Goal: Check status: Check status

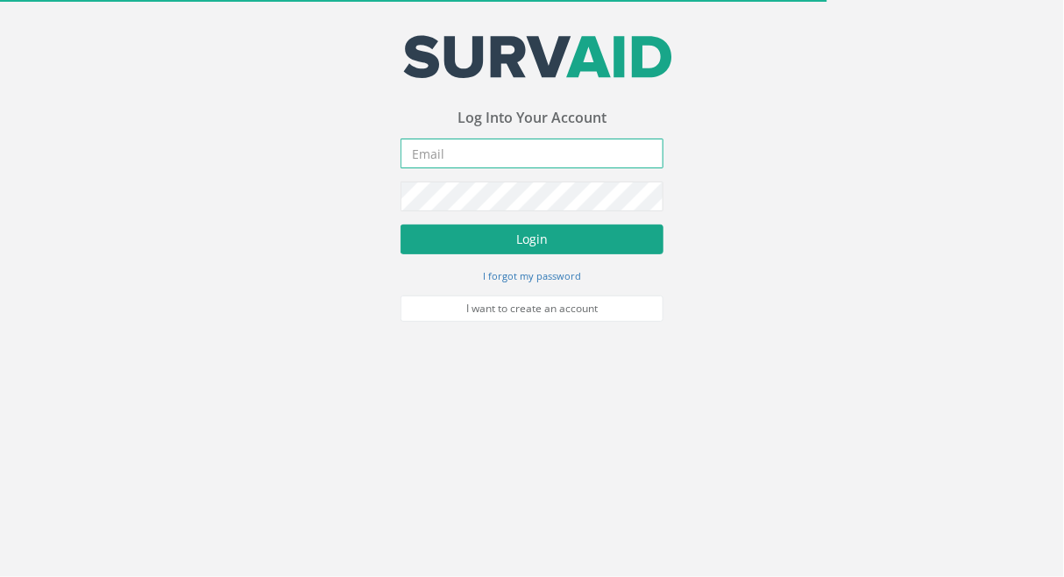
type input "[PERSON_NAME][EMAIL_ADDRESS][PERSON_NAME][DOMAIN_NAME]"
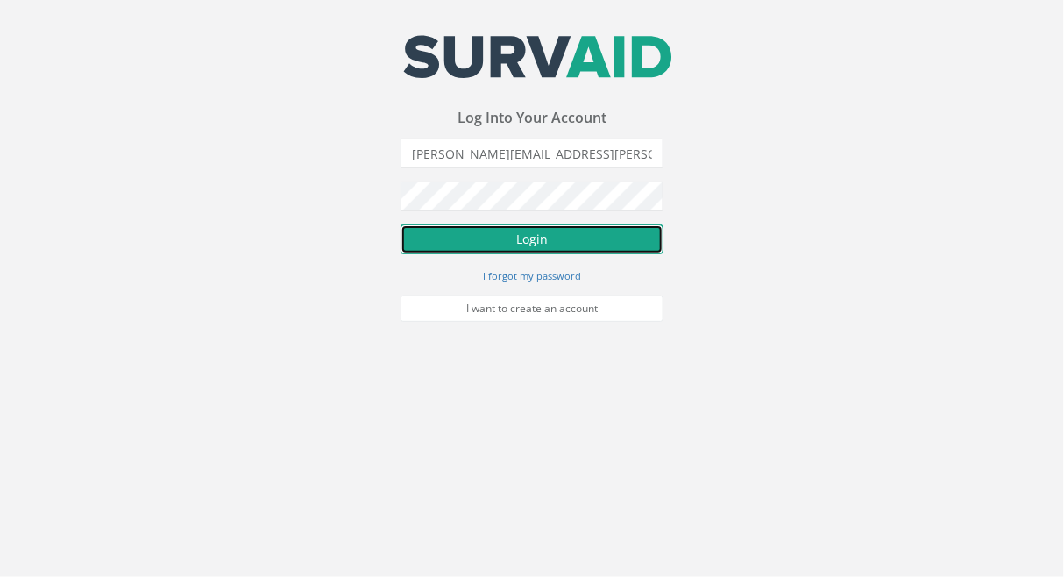
click at [536, 244] on button "Login" at bounding box center [531, 239] width 263 height 30
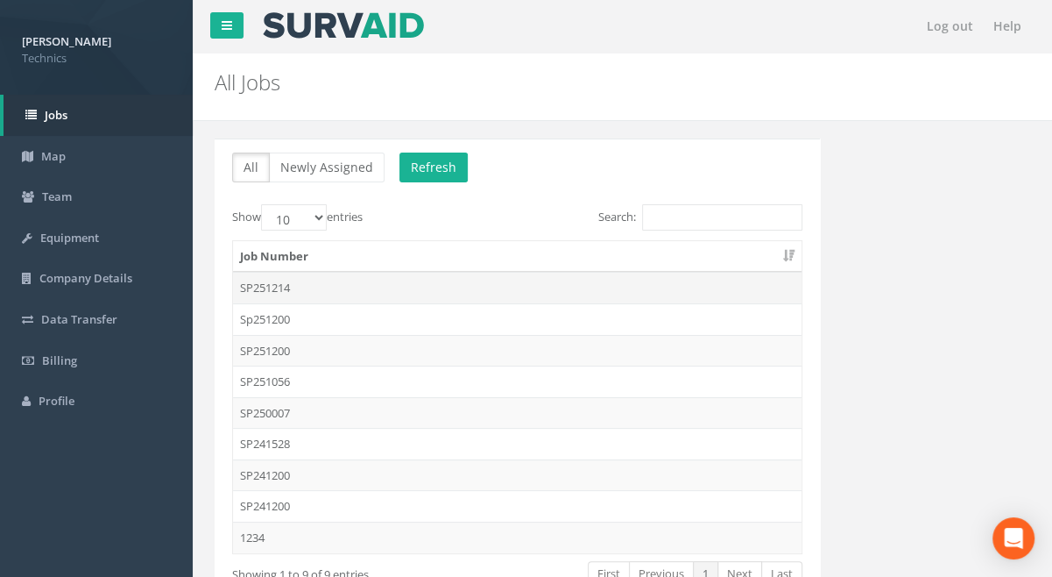
click at [261, 290] on td "SP251214" at bounding box center [517, 288] width 569 height 32
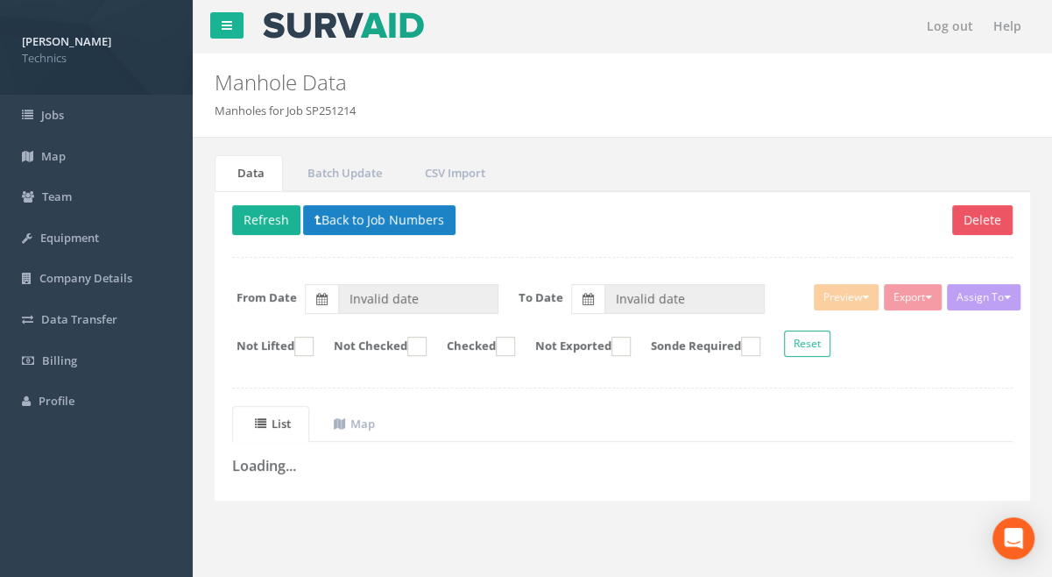
type input "[DATE]"
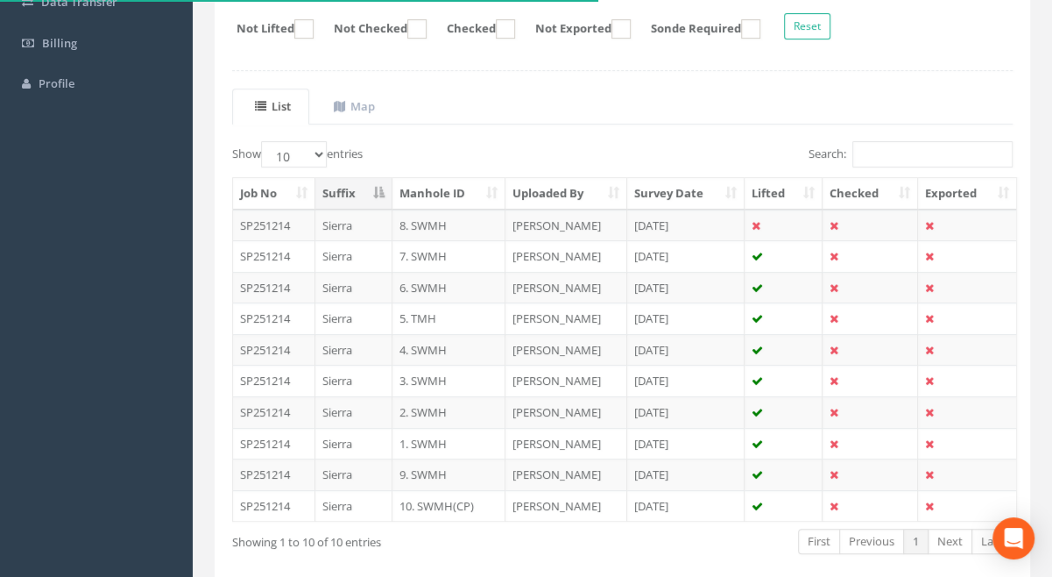
scroll to position [318, 0]
click at [330, 221] on td "Sierra" at bounding box center [353, 225] width 77 height 32
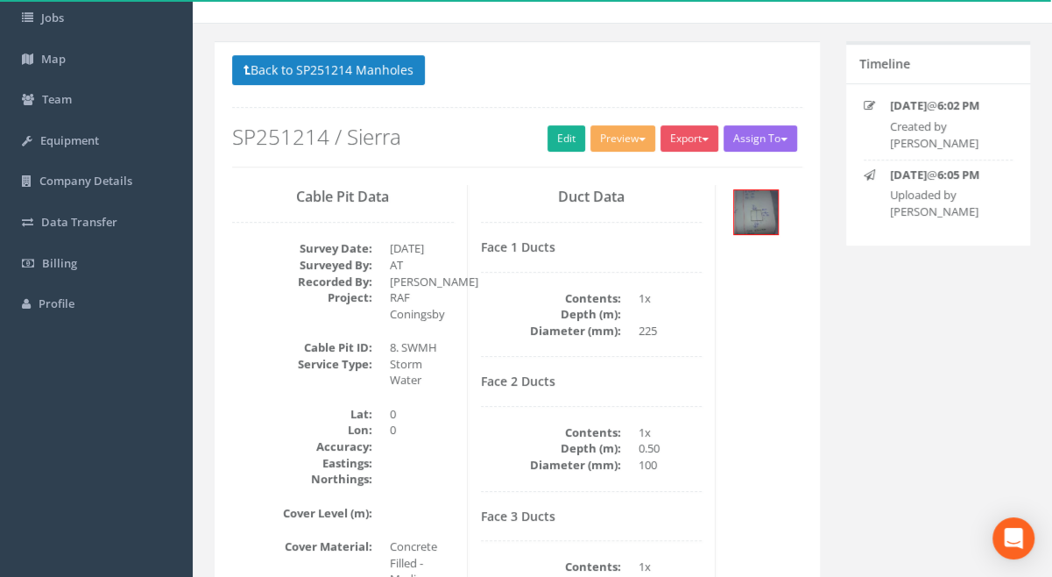
scroll to position [79, 0]
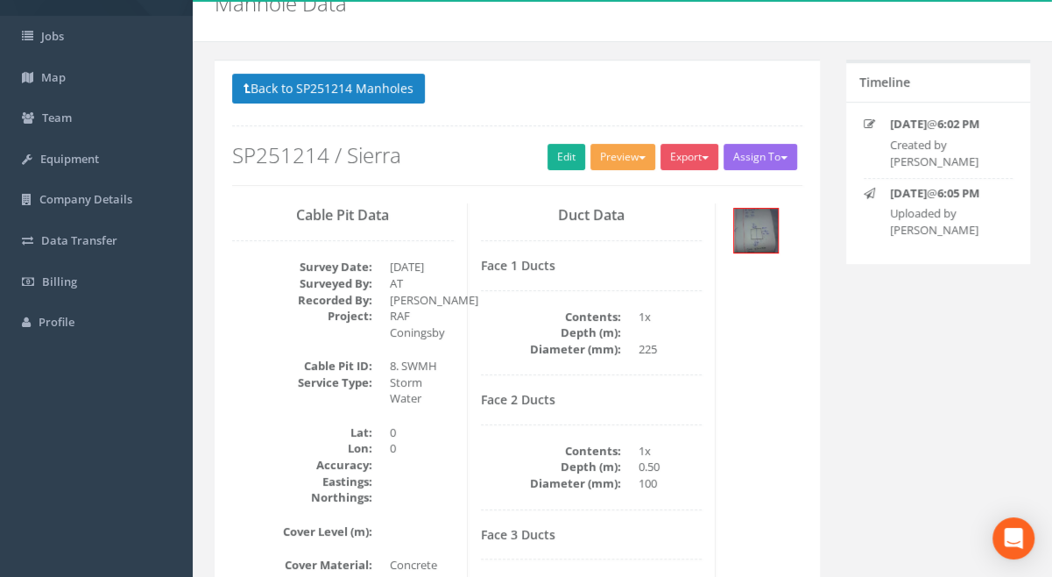
click at [631, 158] on button "Preview" at bounding box center [623, 157] width 65 height 26
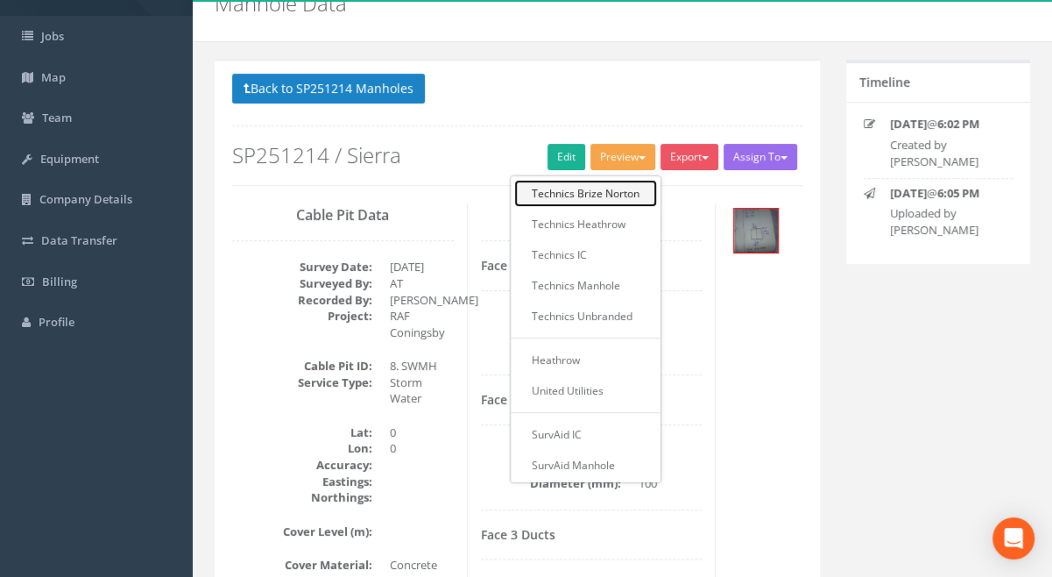
click at [589, 193] on link "Technics Brize Norton" at bounding box center [585, 193] width 143 height 27
